Goal: Task Accomplishment & Management: Manage account settings

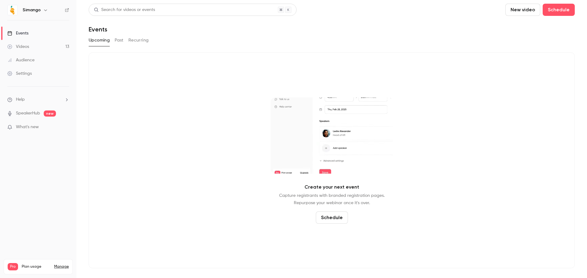
click at [36, 11] on h6 "Simango" at bounding box center [32, 10] width 18 height 6
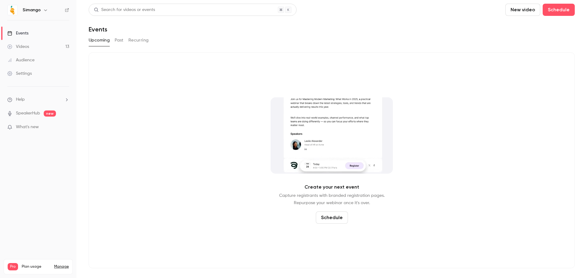
click at [45, 10] on icon "button" at bounding box center [45, 10] width 5 height 5
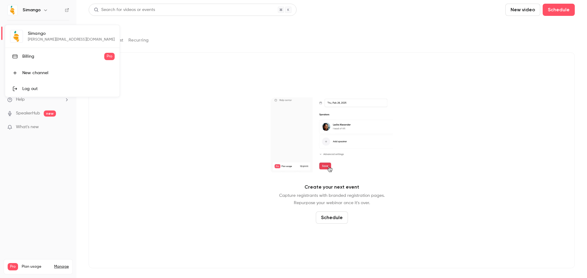
click at [45, 10] on div at bounding box center [293, 139] width 587 height 278
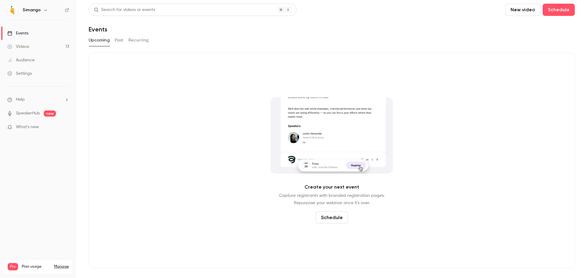
click at [24, 80] on ul "Events Videos 13 Audience Settings" at bounding box center [38, 53] width 76 height 66
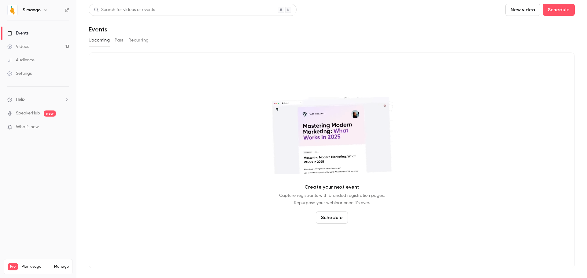
click at [24, 77] on link "Settings" at bounding box center [38, 73] width 76 height 13
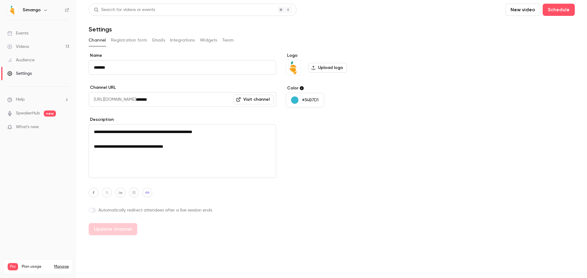
click at [225, 36] on button "Team" at bounding box center [228, 40] width 12 height 10
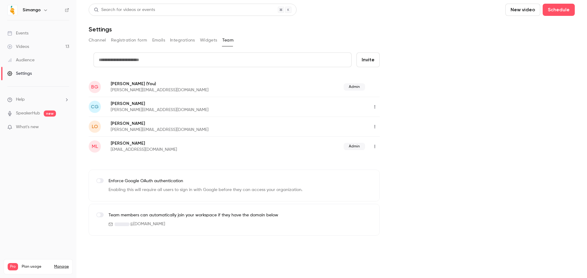
click at [375, 148] on icon "button" at bounding box center [374, 147] width 5 height 4
click at [387, 160] on div "Remove Admin Role" at bounding box center [408, 162] width 46 height 6
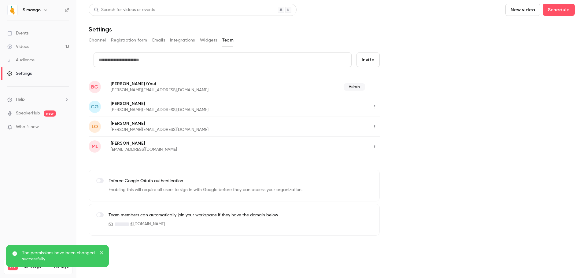
click at [377, 145] on button "button" at bounding box center [375, 147] width 10 height 10
click at [391, 181] on div "Delete member" at bounding box center [408, 178] width 46 height 6
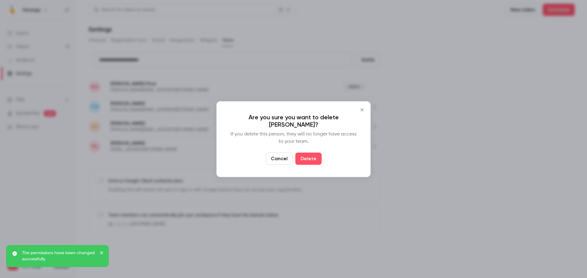
drag, startPoint x: 315, startPoint y: 160, endPoint x: 337, endPoint y: 161, distance: 22.0
click at [315, 160] on button "Delete" at bounding box center [308, 159] width 26 height 12
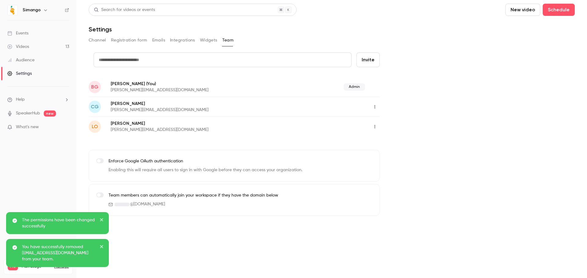
click at [163, 55] on input "text" at bounding box center [223, 60] width 258 height 15
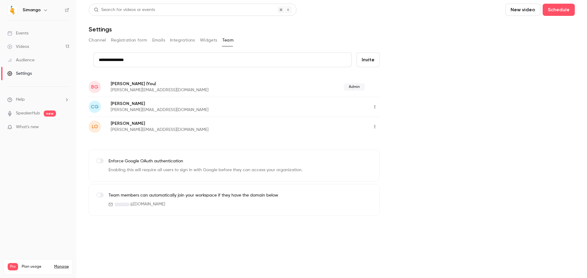
type input "**********"
click at [365, 64] on button "Invite" at bounding box center [367, 60] width 23 height 15
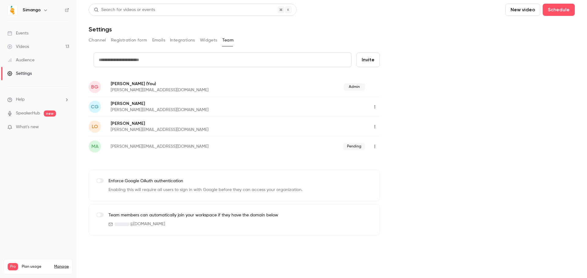
click at [411, 136] on div "credit card Invite BG [PERSON_NAME] (You) [PERSON_NAME][EMAIL_ADDRESS][DOMAIN_N…" at bounding box center [332, 144] width 486 height 183
